Goal: Task Accomplishment & Management: Complete application form

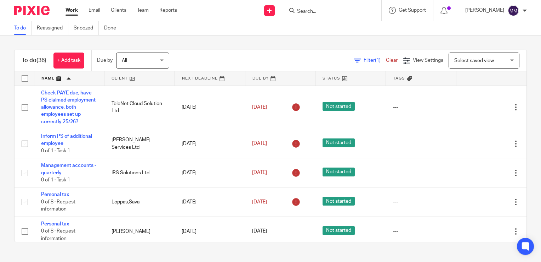
scroll to position [319, 0]
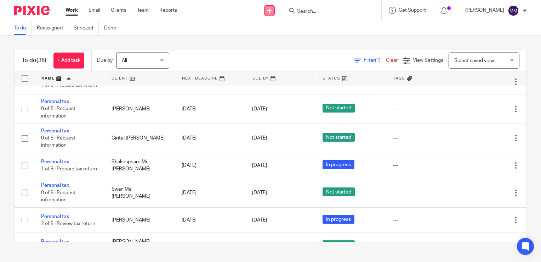
click at [269, 11] on icon at bounding box center [270, 11] width 4 height 4
click at [269, 44] on link "Create task" at bounding box center [268, 43] width 44 height 10
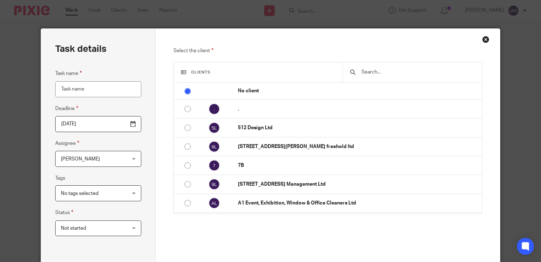
click at [371, 75] on input "text" at bounding box center [418, 72] width 114 height 8
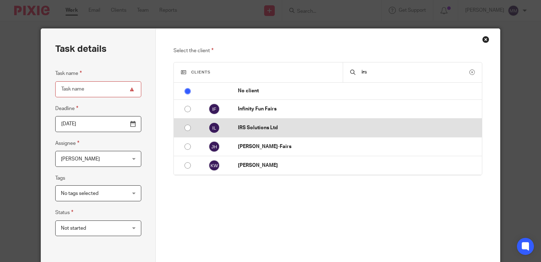
type input "irs"
click at [309, 127] on p "IRS Solutions Ltd" at bounding box center [358, 127] width 241 height 7
radio input "false"
radio input "true"
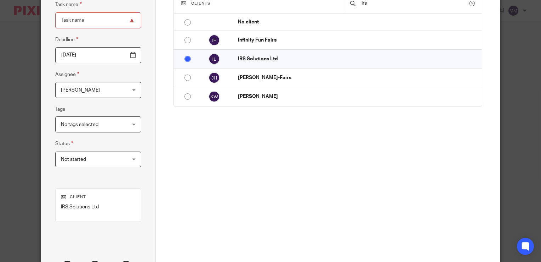
scroll to position [133, 0]
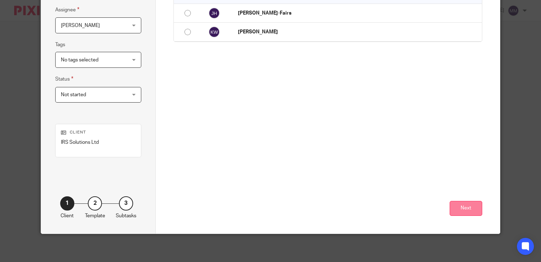
click at [476, 213] on button "Next" at bounding box center [466, 208] width 33 height 15
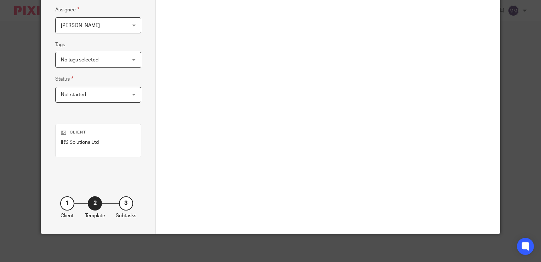
scroll to position [3, 0]
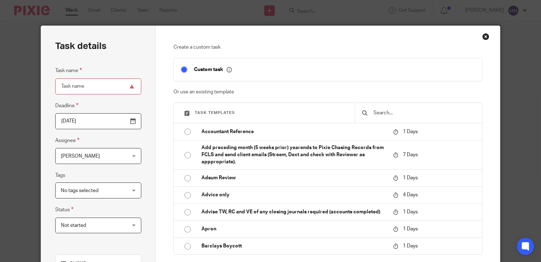
click at [389, 118] on div at bounding box center [418, 113] width 127 height 20
click at [387, 117] on div at bounding box center [418, 113] width 127 height 20
click at [382, 113] on input "text" at bounding box center [424, 113] width 102 height 8
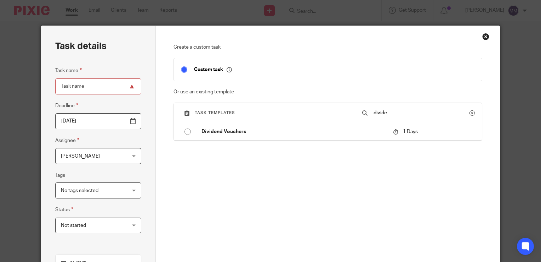
type input "divide"
click at [374, 121] on div "divide" at bounding box center [418, 113] width 127 height 20
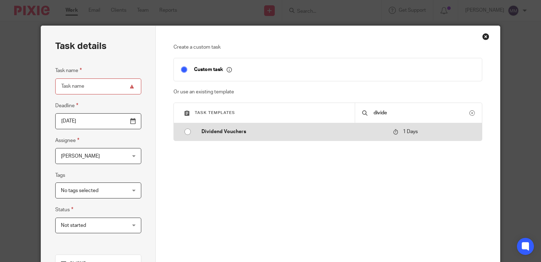
click at [365, 134] on p "Dividend Vouchers" at bounding box center [294, 131] width 185 height 7
type input "2025-09-24"
type input "Dividend Vouchers"
checkbox input "false"
radio input "true"
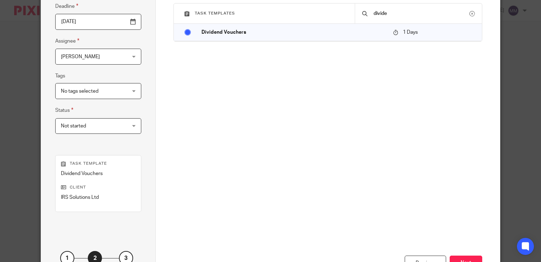
scroll to position [105, 0]
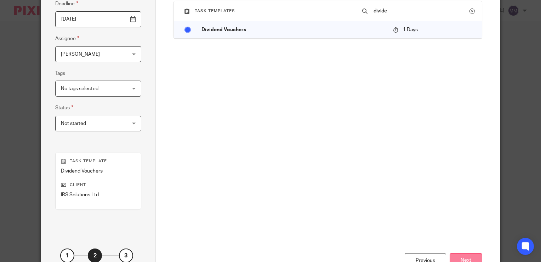
click at [466, 260] on button "Next" at bounding box center [466, 260] width 33 height 15
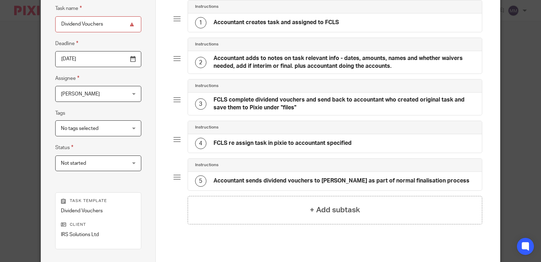
scroll to position [145, 0]
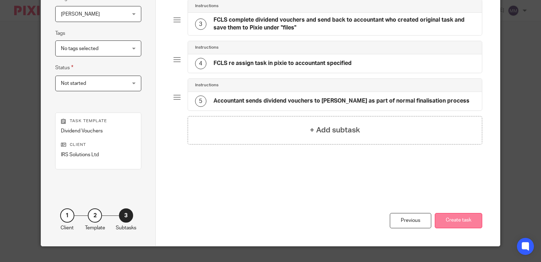
click at [464, 221] on button "Create task" at bounding box center [458, 220] width 47 height 15
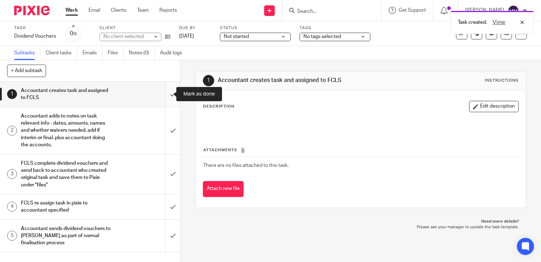
click at [163, 97] on input "submit" at bounding box center [90, 93] width 180 height 25
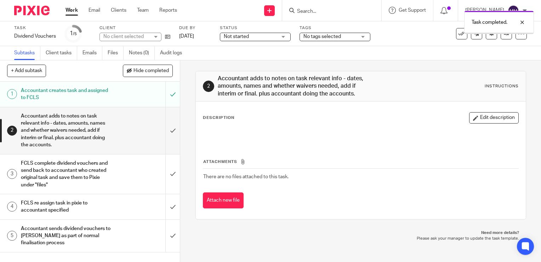
click at [165, 133] on input "submit" at bounding box center [90, 130] width 180 height 47
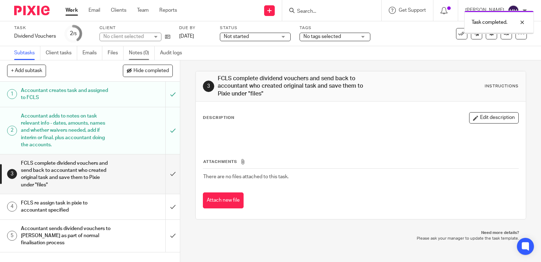
drag, startPoint x: 0, startPoint y: 0, endPoint x: 144, endPoint y: 50, distance: 152.4
click at [144, 50] on link "Notes (0)" at bounding box center [142, 53] width 26 height 14
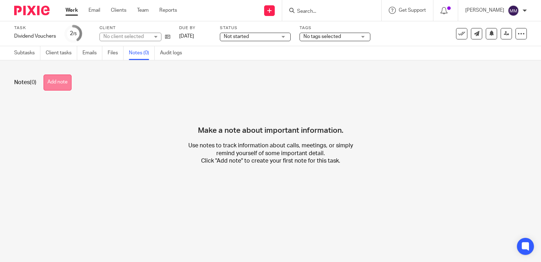
click at [57, 80] on button "Add note" at bounding box center [58, 82] width 28 height 16
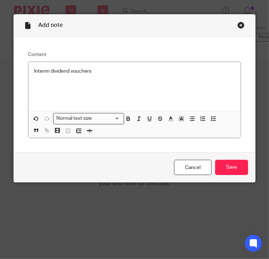
click at [138, 84] on p at bounding box center [134, 85] width 201 height 7
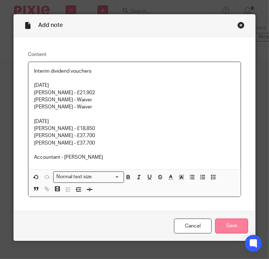
click at [225, 224] on input "Save" at bounding box center [231, 226] width 33 height 15
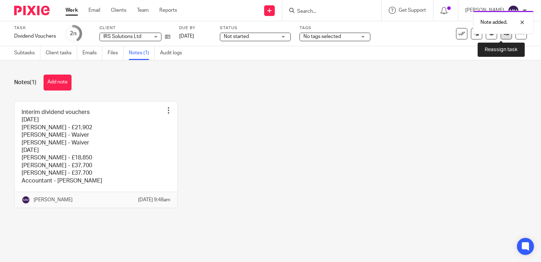
click at [269, 38] on link at bounding box center [506, 33] width 11 height 11
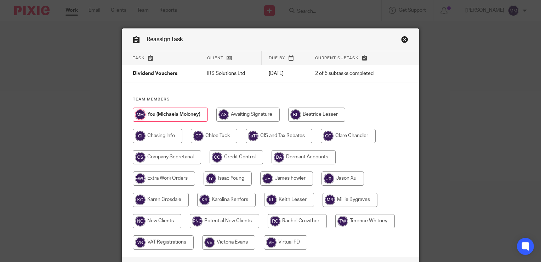
click at [197, 158] on input "radio" at bounding box center [167, 157] width 68 height 14
radio input "true"
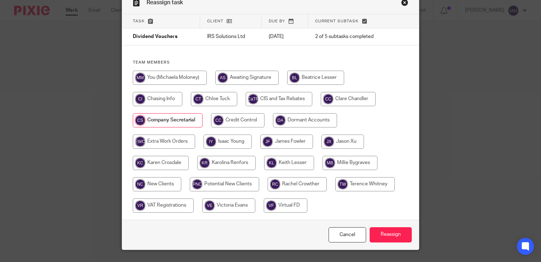
scroll to position [38, 0]
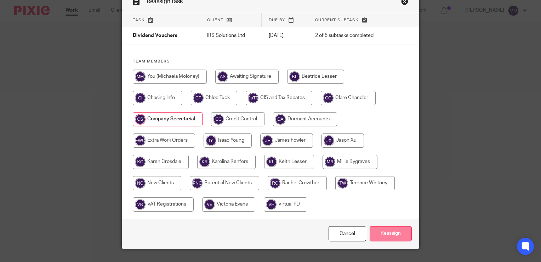
click at [377, 237] on input "Reassign" at bounding box center [391, 233] width 42 height 15
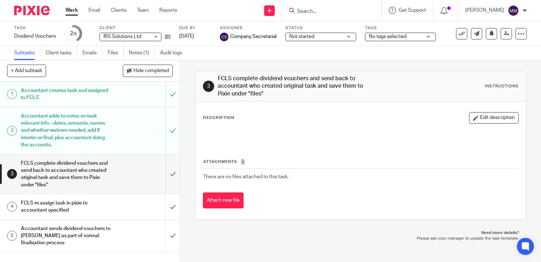
click at [33, 14] on img at bounding box center [31, 11] width 35 height 10
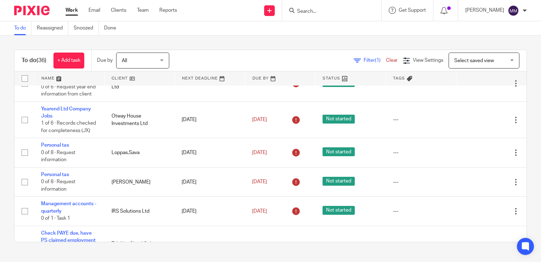
scroll to position [109, 0]
